Goal: Task Accomplishment & Management: Use online tool/utility

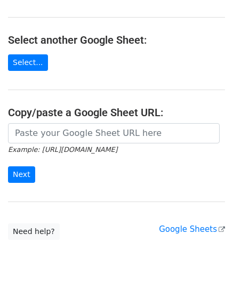
scroll to position [140, 0]
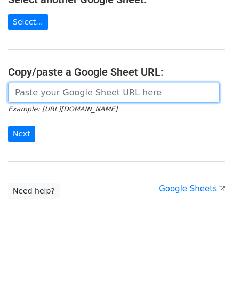
click at [54, 83] on input "url" at bounding box center [114, 93] width 212 height 20
paste input "[URL][DOMAIN_NAME]"
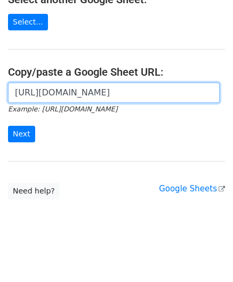
scroll to position [0, 238]
type input "[URL][DOMAIN_NAME]"
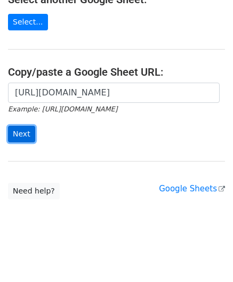
click at [32, 129] on input "Next" at bounding box center [21, 134] width 27 height 17
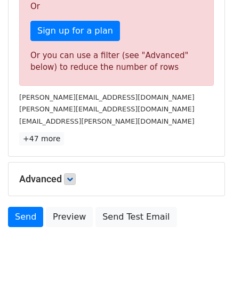
scroll to position [360, 0]
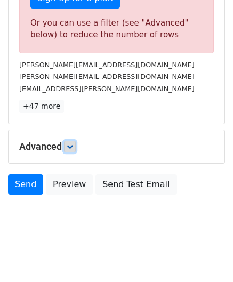
click at [76, 144] on link at bounding box center [70, 147] width 12 height 12
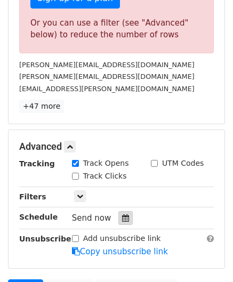
click at [122, 215] on icon at bounding box center [125, 218] width 7 height 7
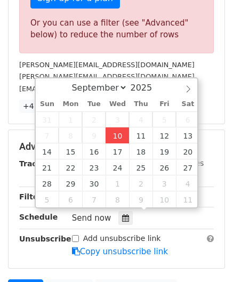
type input "[DATE] 12:00"
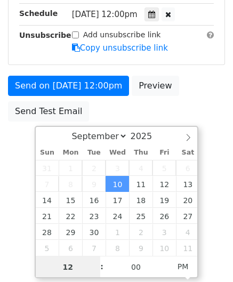
paste input "6"
type input "6"
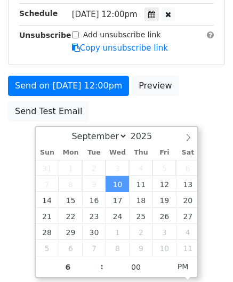
type input "[DATE] 18:00"
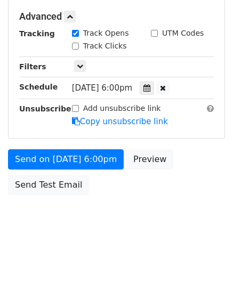
scroll to position [489, 0]
